Goal: Task Accomplishment & Management: Manage account settings

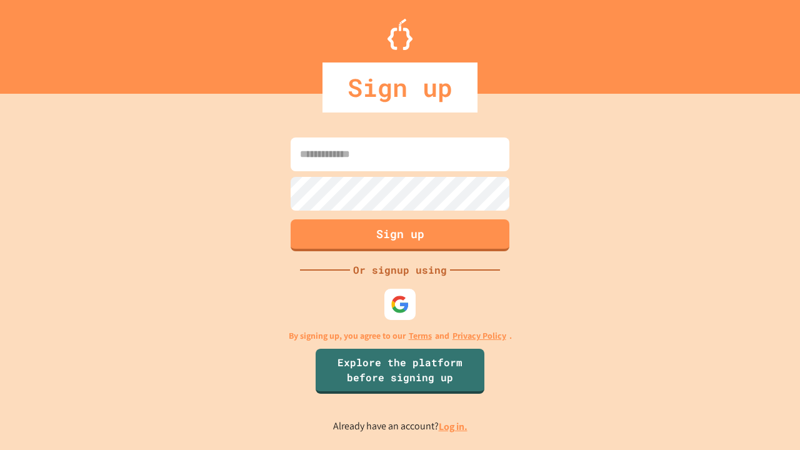
click at [454, 426] on link "Log in." at bounding box center [453, 426] width 29 height 13
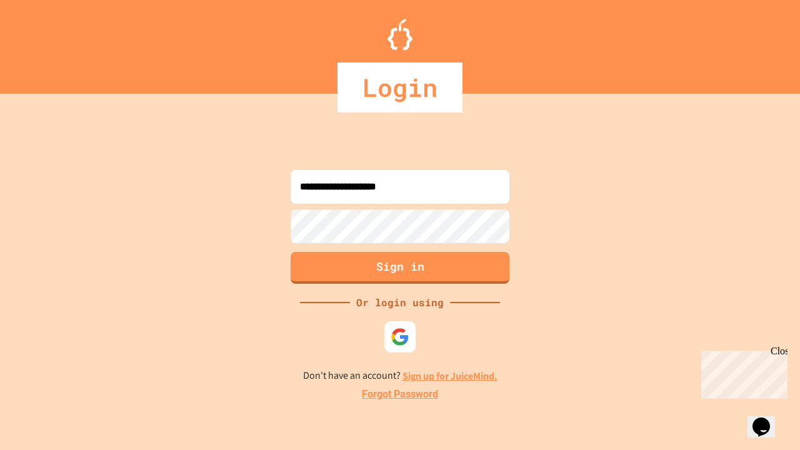
type input "**********"
